Goal: Check status: Check status

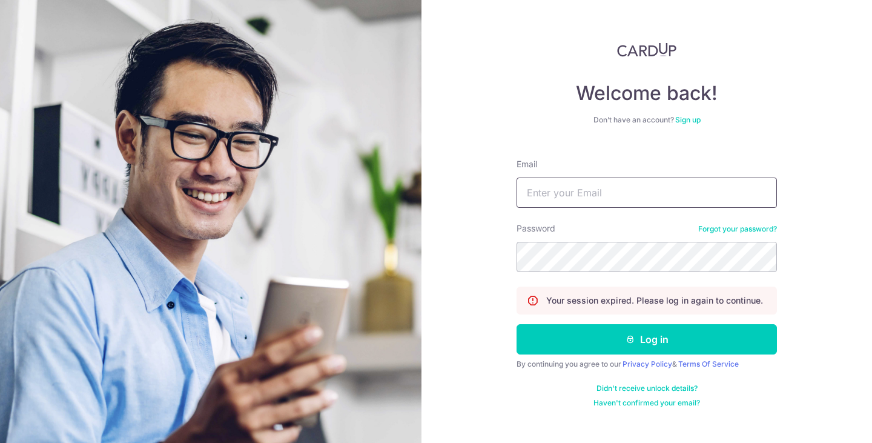
click at [571, 197] on input "Email" at bounding box center [646, 192] width 260 height 30
type input "[EMAIL_ADDRESS][DOMAIN_NAME]"
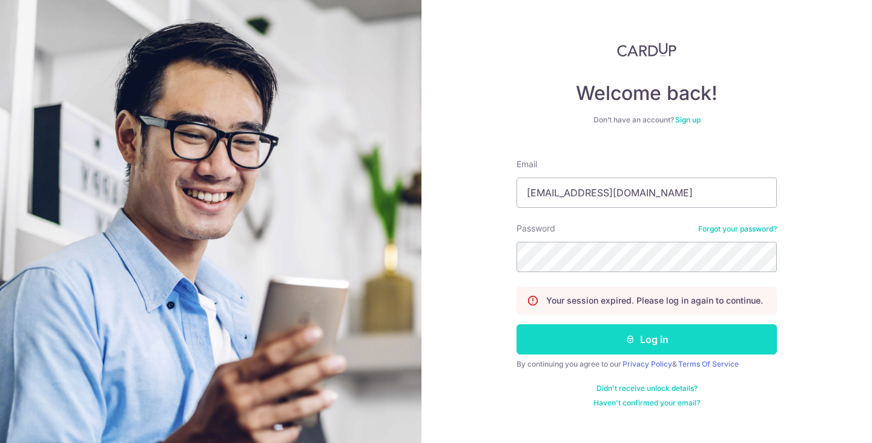
click at [625, 331] on button "Log in" at bounding box center [646, 339] width 260 height 30
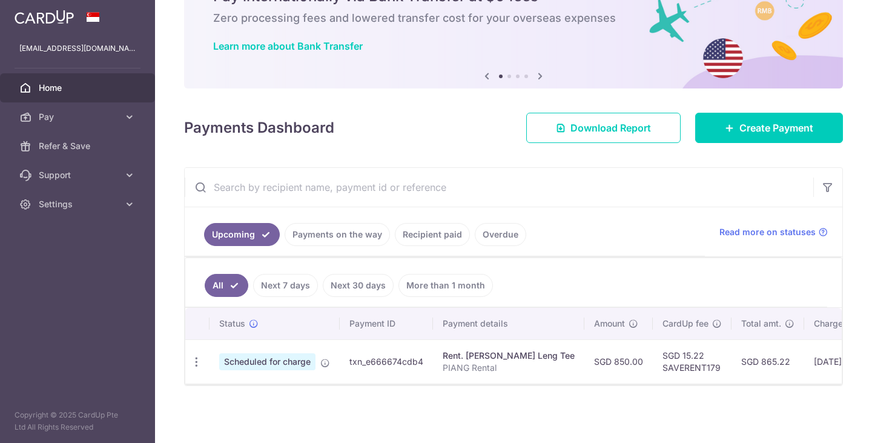
click at [423, 224] on link "Recipient paid" at bounding box center [432, 234] width 75 height 23
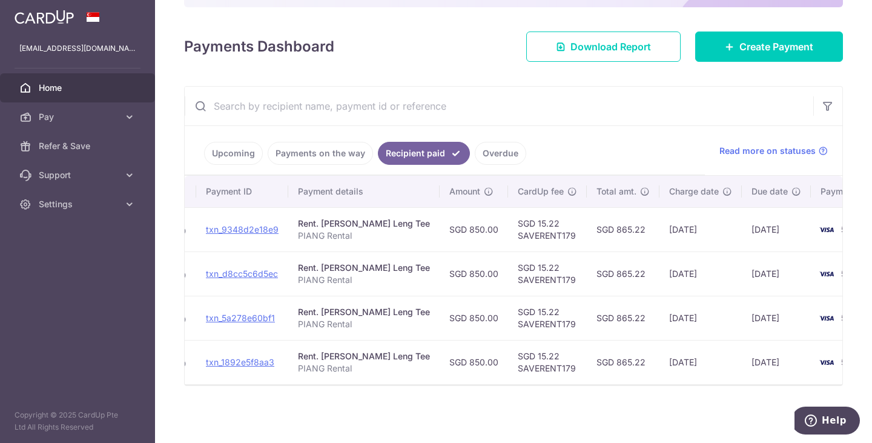
scroll to position [0, 133]
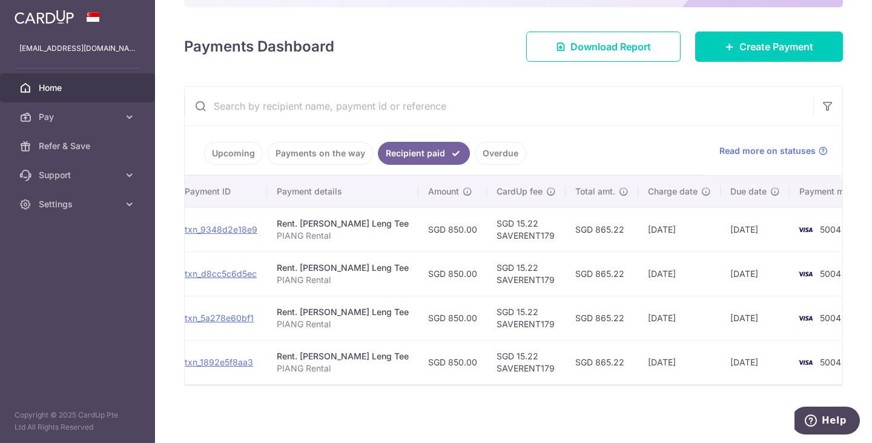
click at [234, 146] on link "Upcoming" at bounding box center [233, 153] width 59 height 23
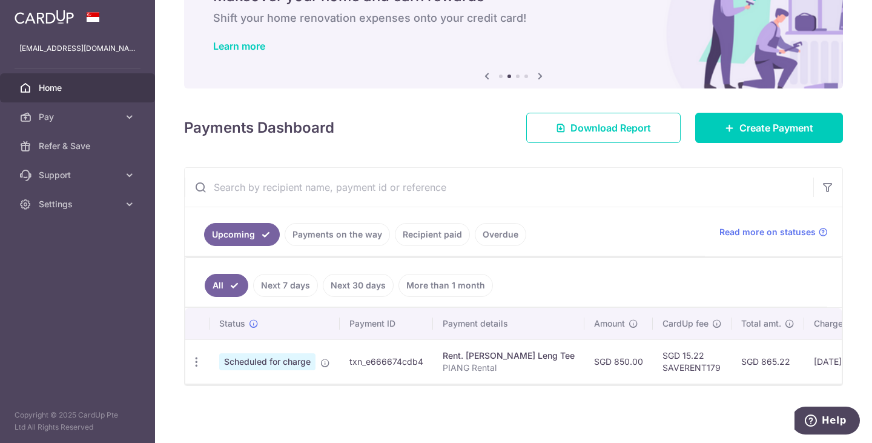
scroll to position [0, 179]
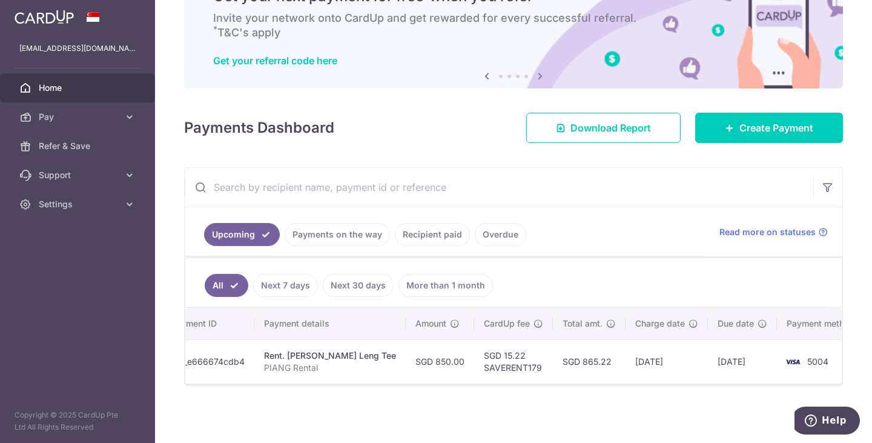
click at [429, 223] on link "Recipient paid" at bounding box center [432, 234] width 75 height 23
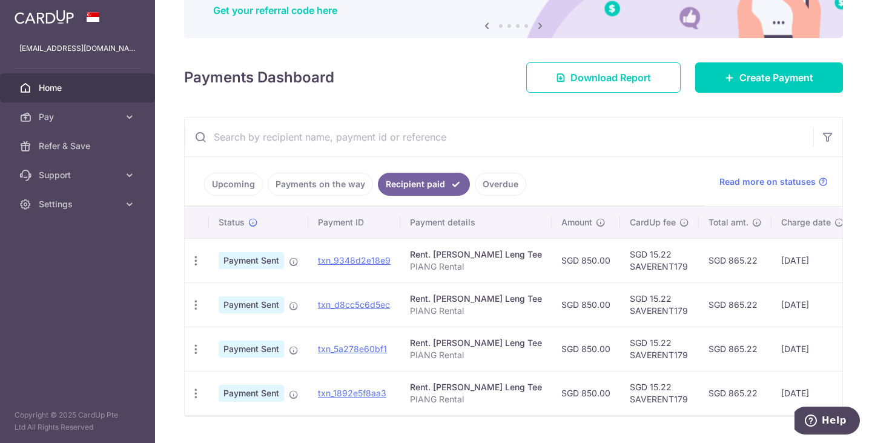
scroll to position [154, 0]
